Goal: Find specific page/section: Find specific page/section

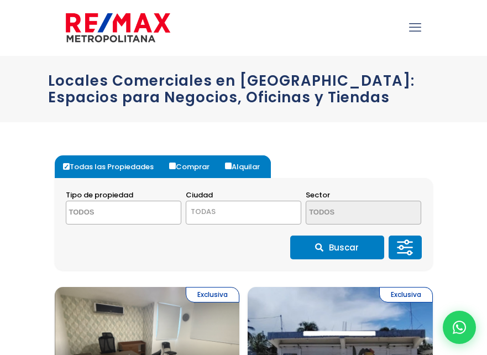
select select
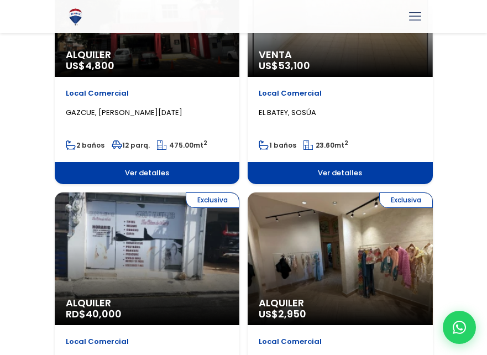
scroll to position [664, 0]
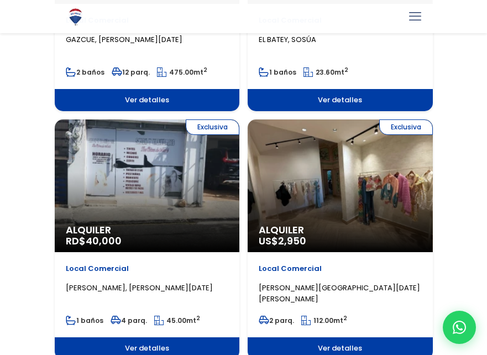
click at [118, 196] on div "Exclusiva Alquiler RD$ 40,000" at bounding box center [147, 185] width 185 height 133
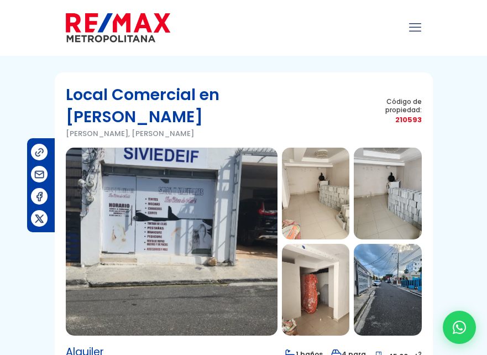
click at [298, 196] on img at bounding box center [315, 194] width 67 height 92
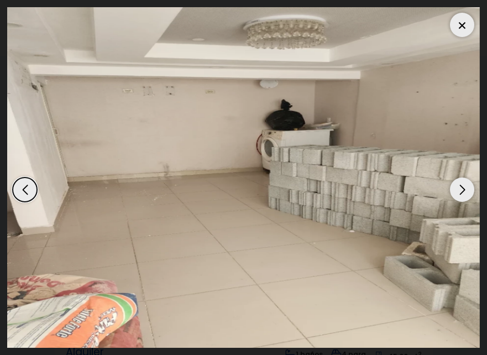
click at [460, 193] on div "Next slide" at bounding box center [462, 190] width 24 height 24
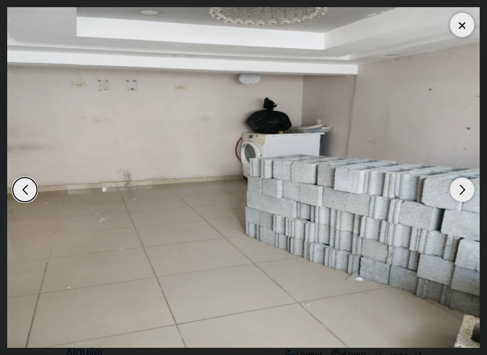
click at [459, 193] on div "Next slide" at bounding box center [462, 190] width 24 height 24
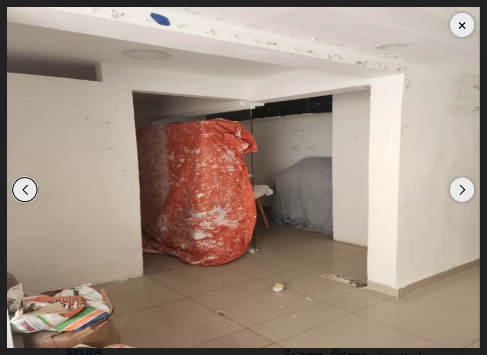
click at [456, 193] on div "Next slide" at bounding box center [462, 190] width 24 height 24
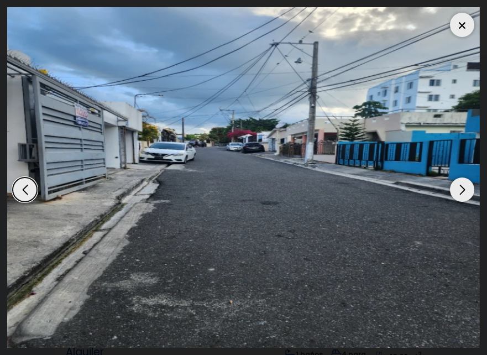
click at [455, 193] on div "Next slide" at bounding box center [462, 190] width 24 height 24
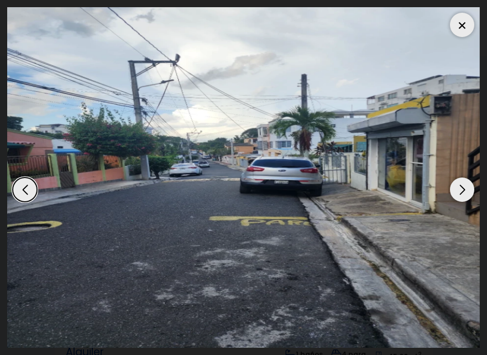
click at [454, 193] on div "Next slide" at bounding box center [462, 190] width 24 height 24
